Goal: Task Accomplishment & Management: Manage account settings

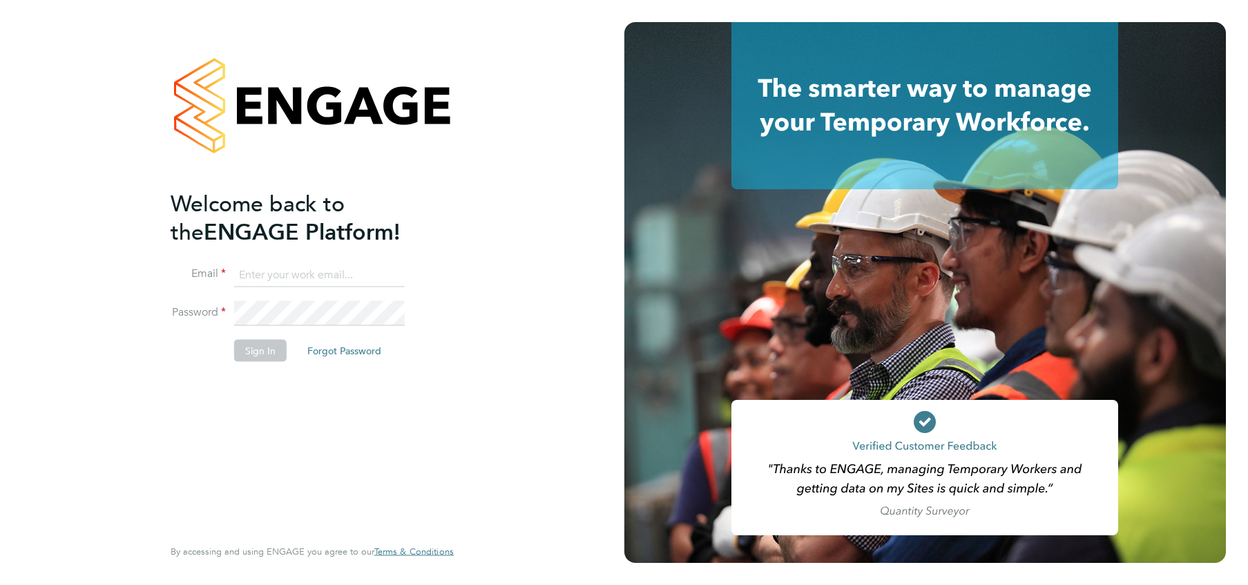
type input "oli.taylor@randstadcpe.com"
click at [246, 350] on button "Sign In" at bounding box center [260, 351] width 53 height 22
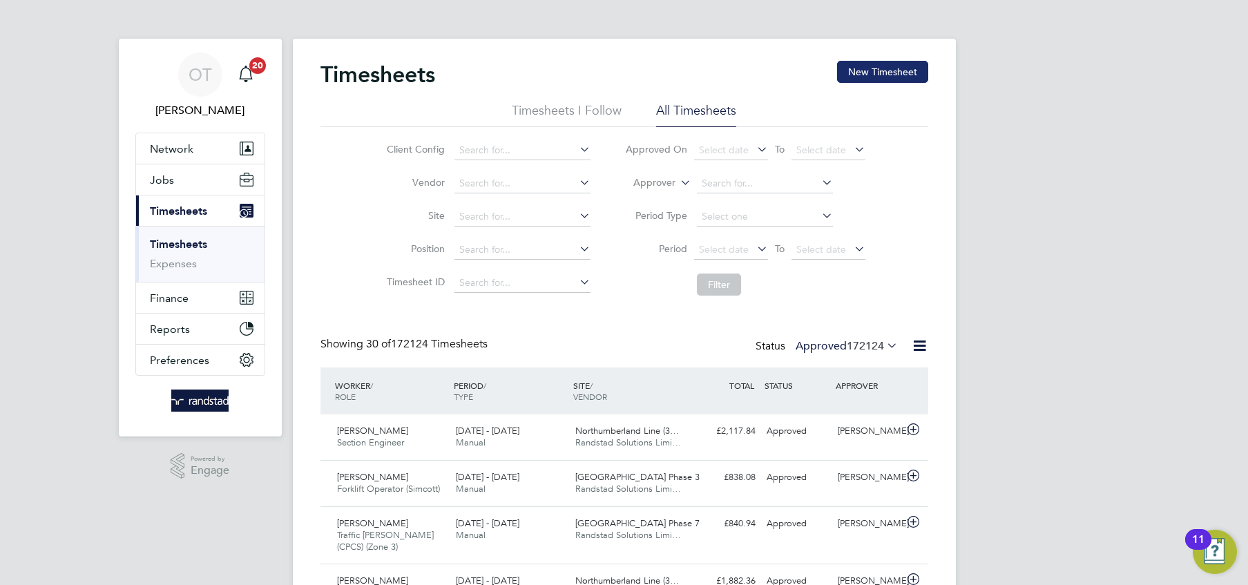
click at [869, 78] on button "New Timesheet" at bounding box center [882, 72] width 91 height 22
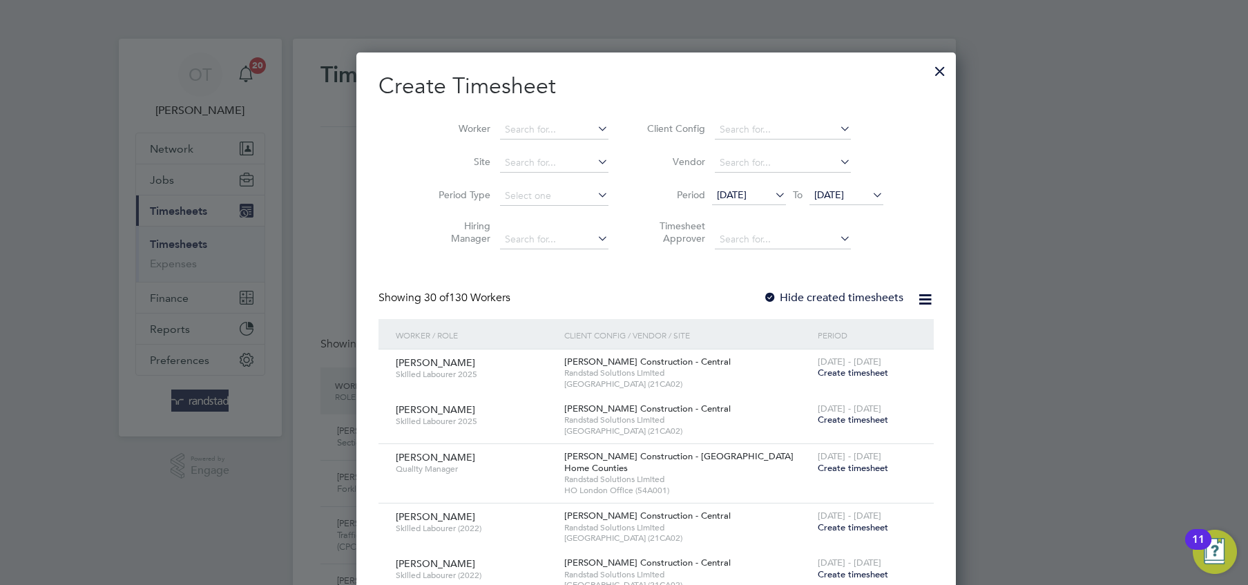
click at [837, 61] on button "New Timesheet" at bounding box center [882, 72] width 91 height 22
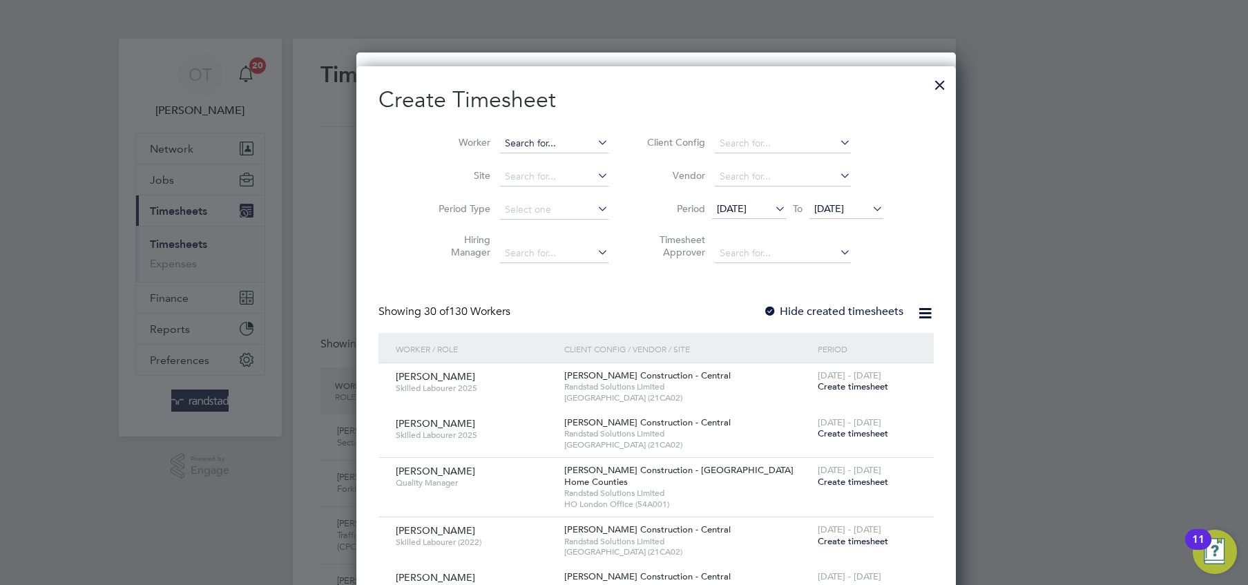
click at [500, 140] on input at bounding box center [554, 143] width 108 height 19
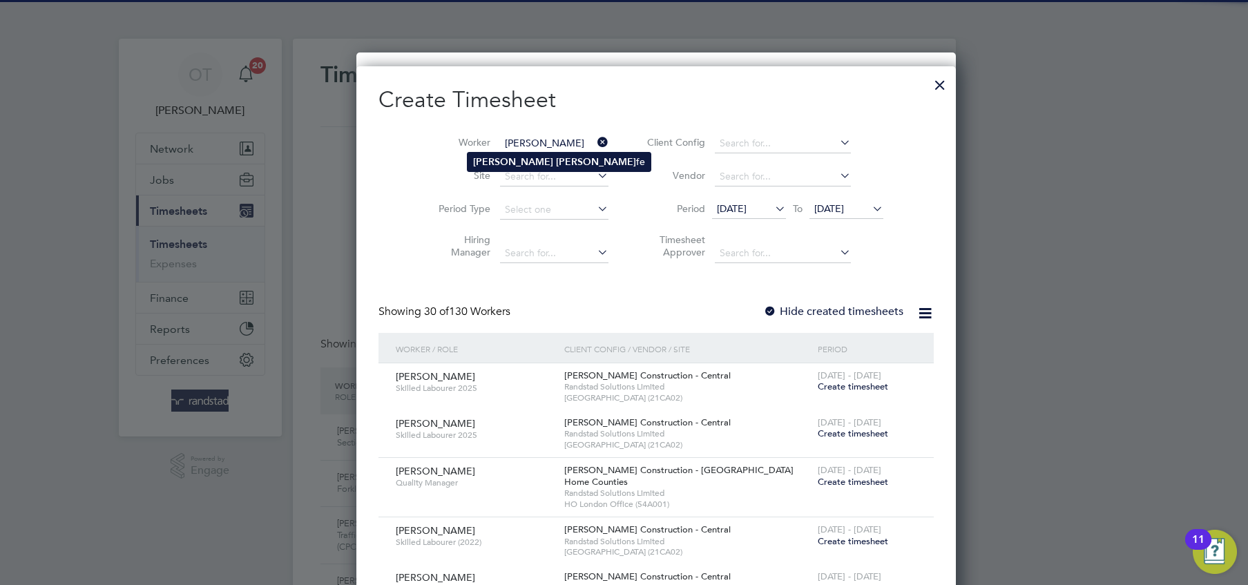
type input "[PERSON_NAME]"
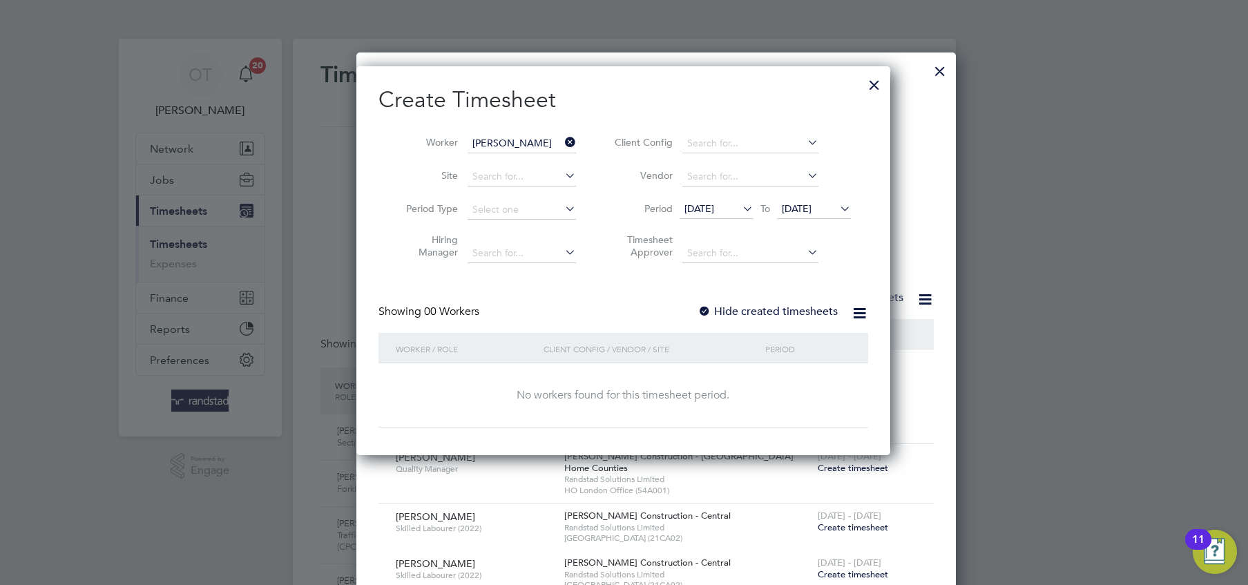
click at [727, 305] on label "Hide created timesheets" at bounding box center [768, 312] width 140 height 14
click at [837, 208] on icon at bounding box center [837, 208] width 0 height 19
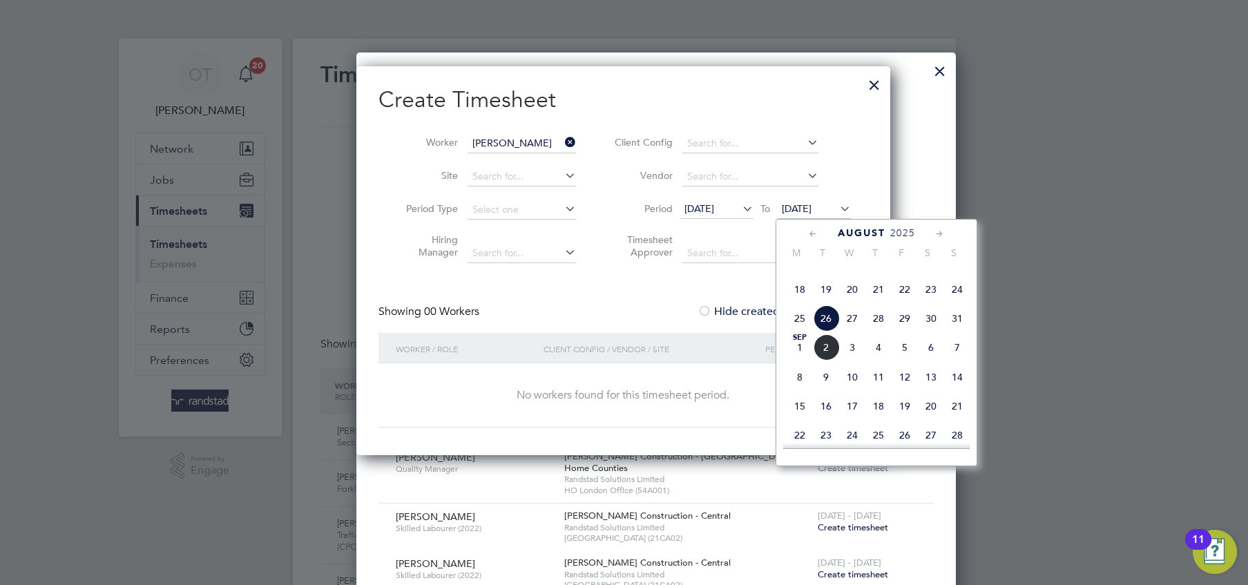
click at [956, 390] on span "14" at bounding box center [957, 377] width 26 height 26
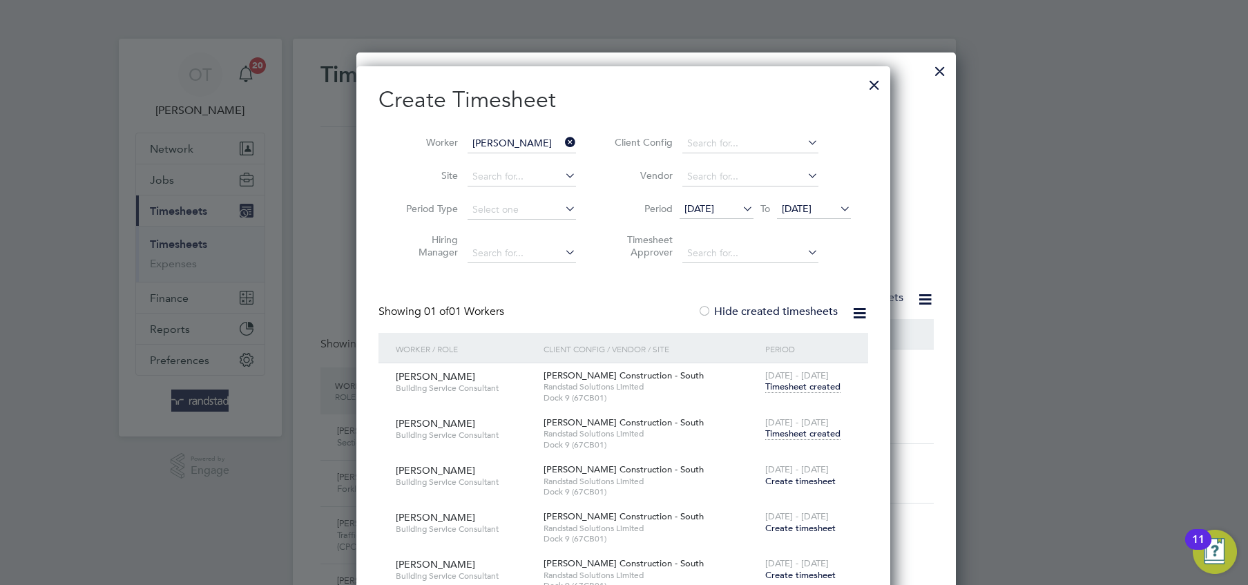
click at [784, 432] on span "Timesheet created" at bounding box center [802, 434] width 75 height 12
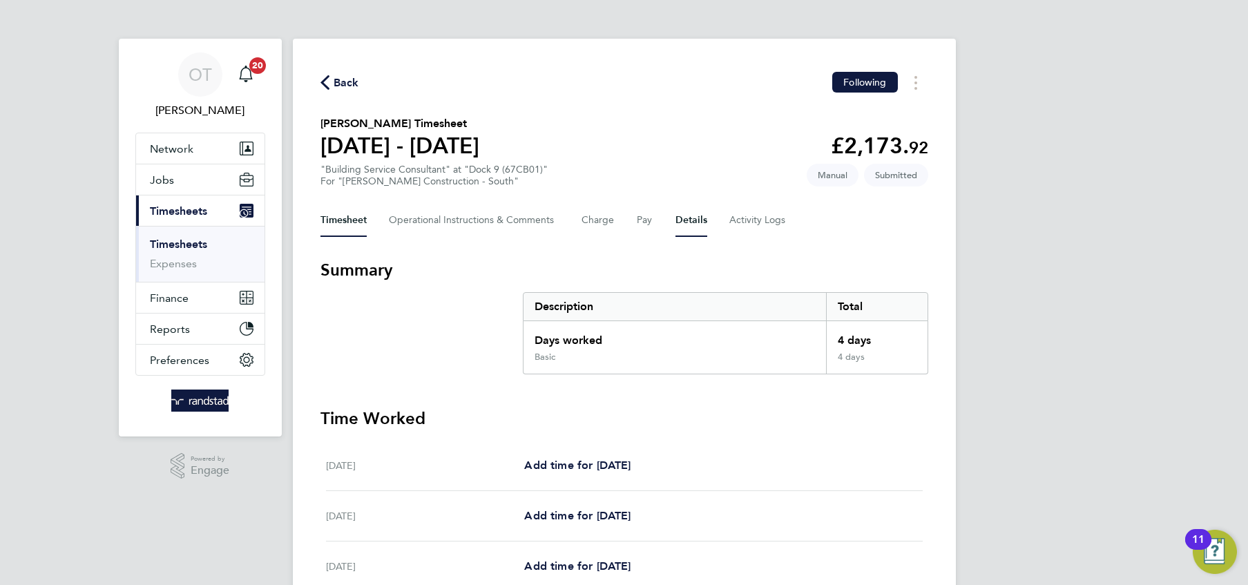
click at [678, 220] on button "Details" at bounding box center [692, 220] width 32 height 33
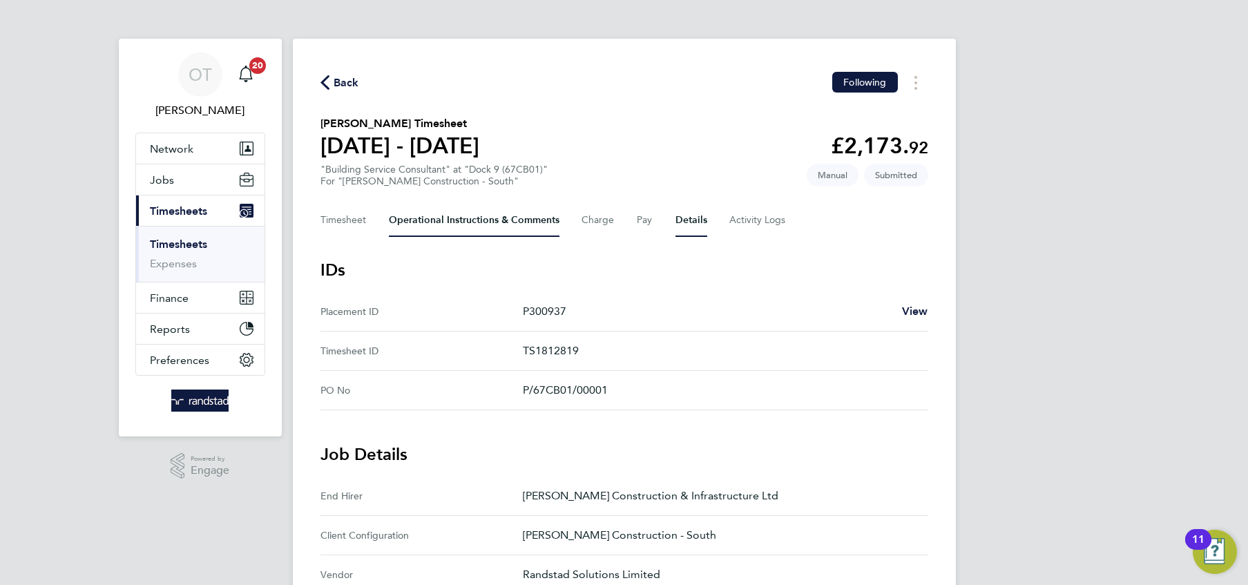
click at [511, 216] on Comments-tab "Operational Instructions & Comments" at bounding box center [474, 220] width 171 height 33
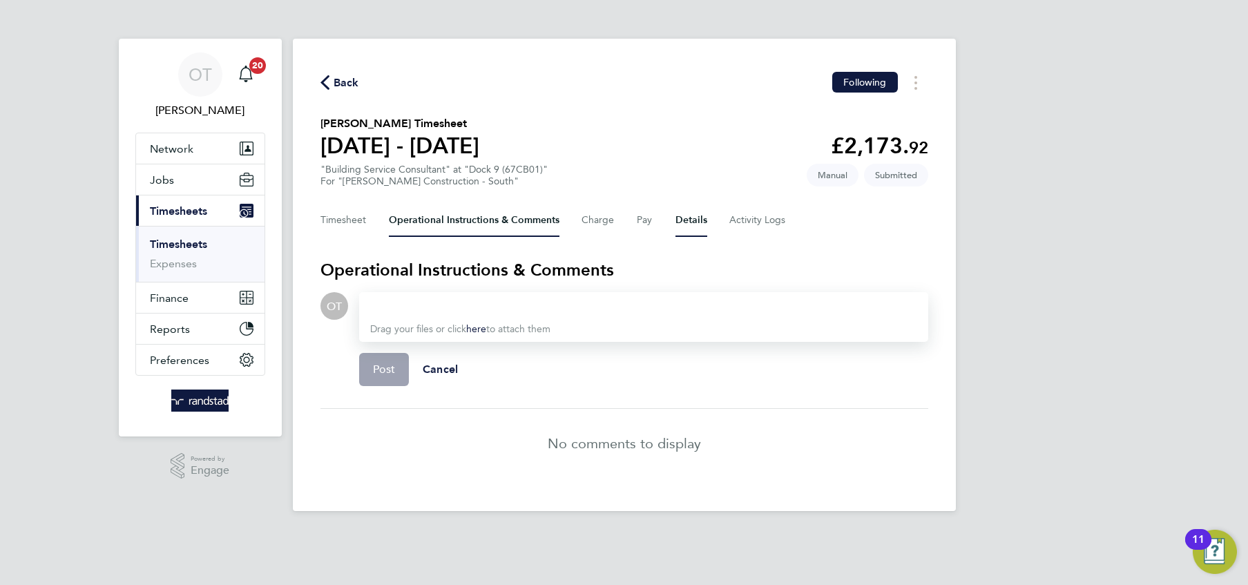
click at [698, 228] on button "Details" at bounding box center [692, 220] width 32 height 33
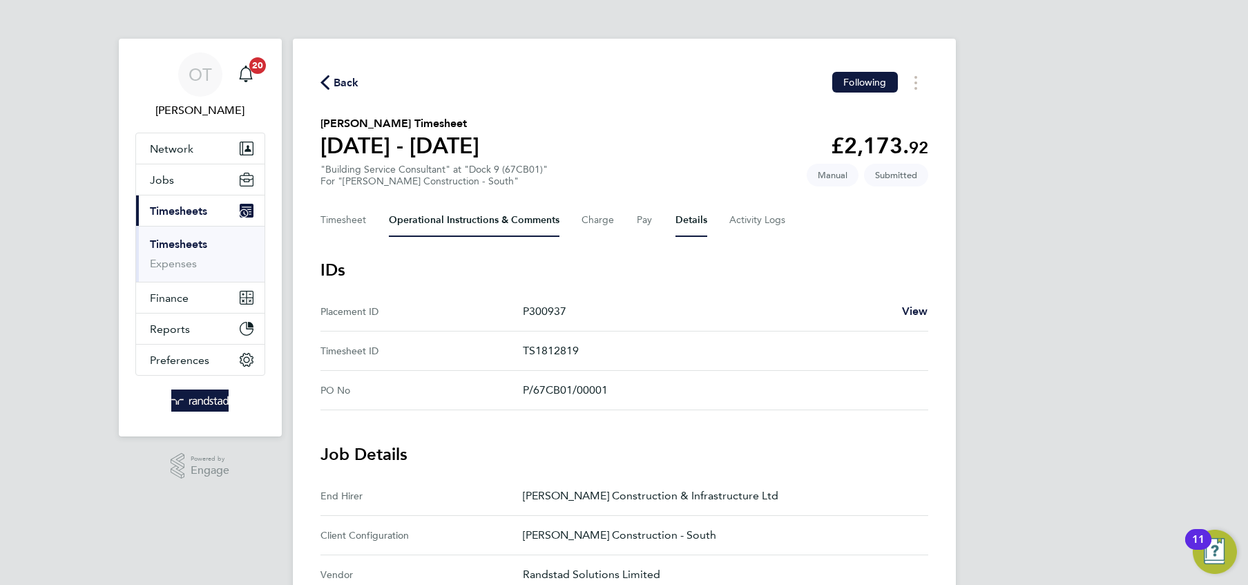
click at [497, 213] on Comments-tab "Operational Instructions & Comments" at bounding box center [474, 220] width 171 height 33
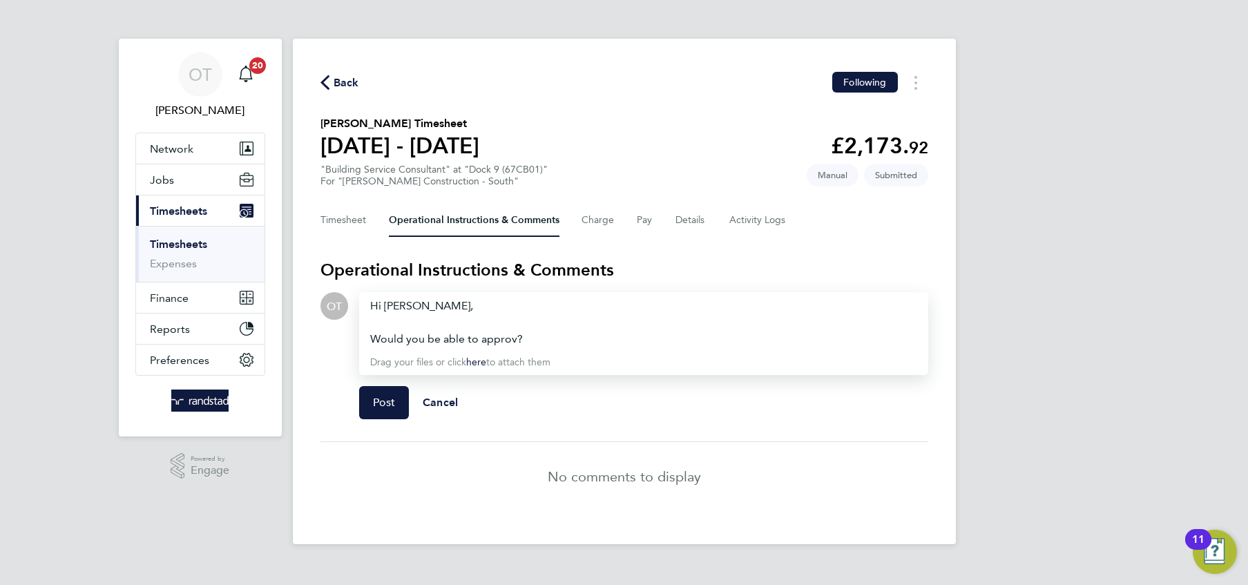
click at [515, 342] on div "Would you be able to approv?" at bounding box center [643, 339] width 547 height 17
click at [381, 400] on span "Post" at bounding box center [384, 403] width 23 height 14
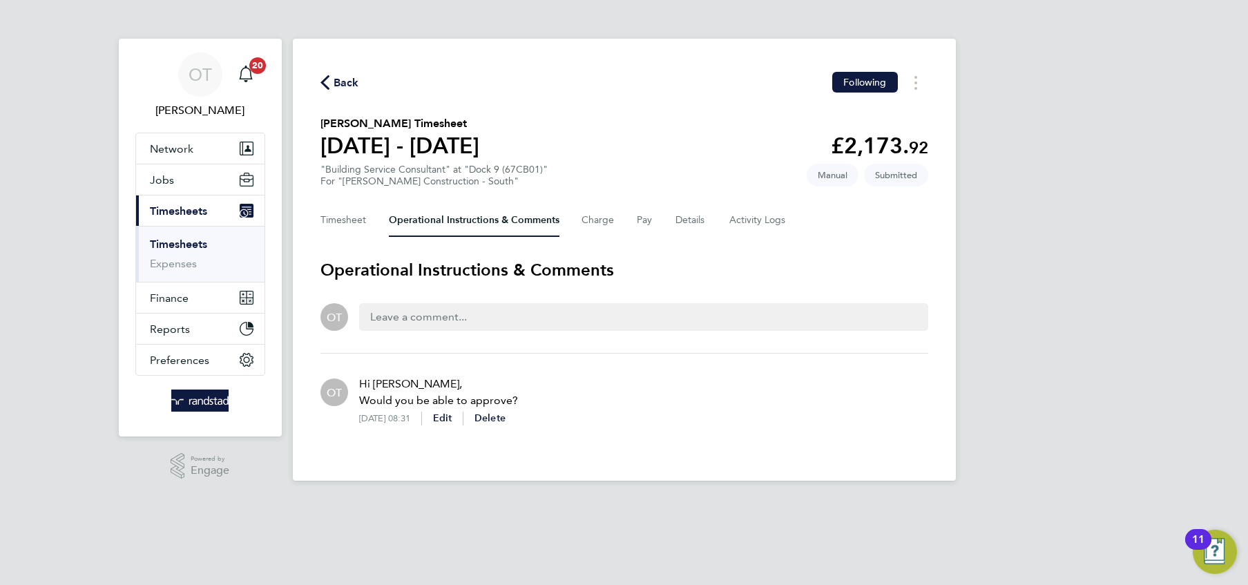
click at [330, 83] on span "Back" at bounding box center [340, 81] width 39 height 13
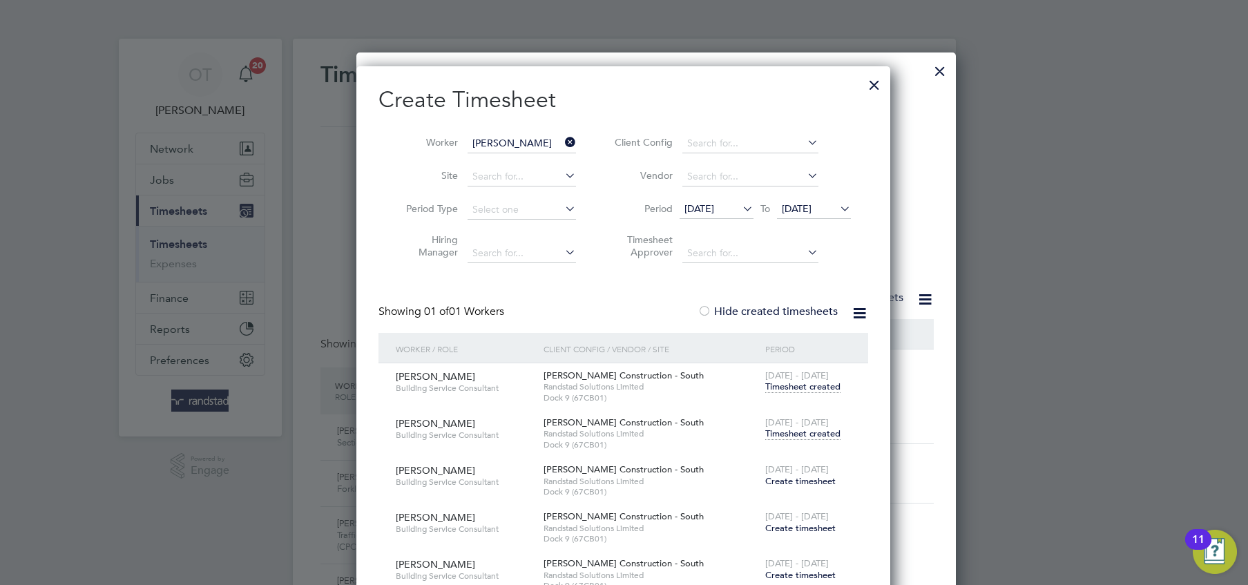
click at [876, 82] on div at bounding box center [874, 81] width 25 height 25
